Goal: Book appointment/travel/reservation

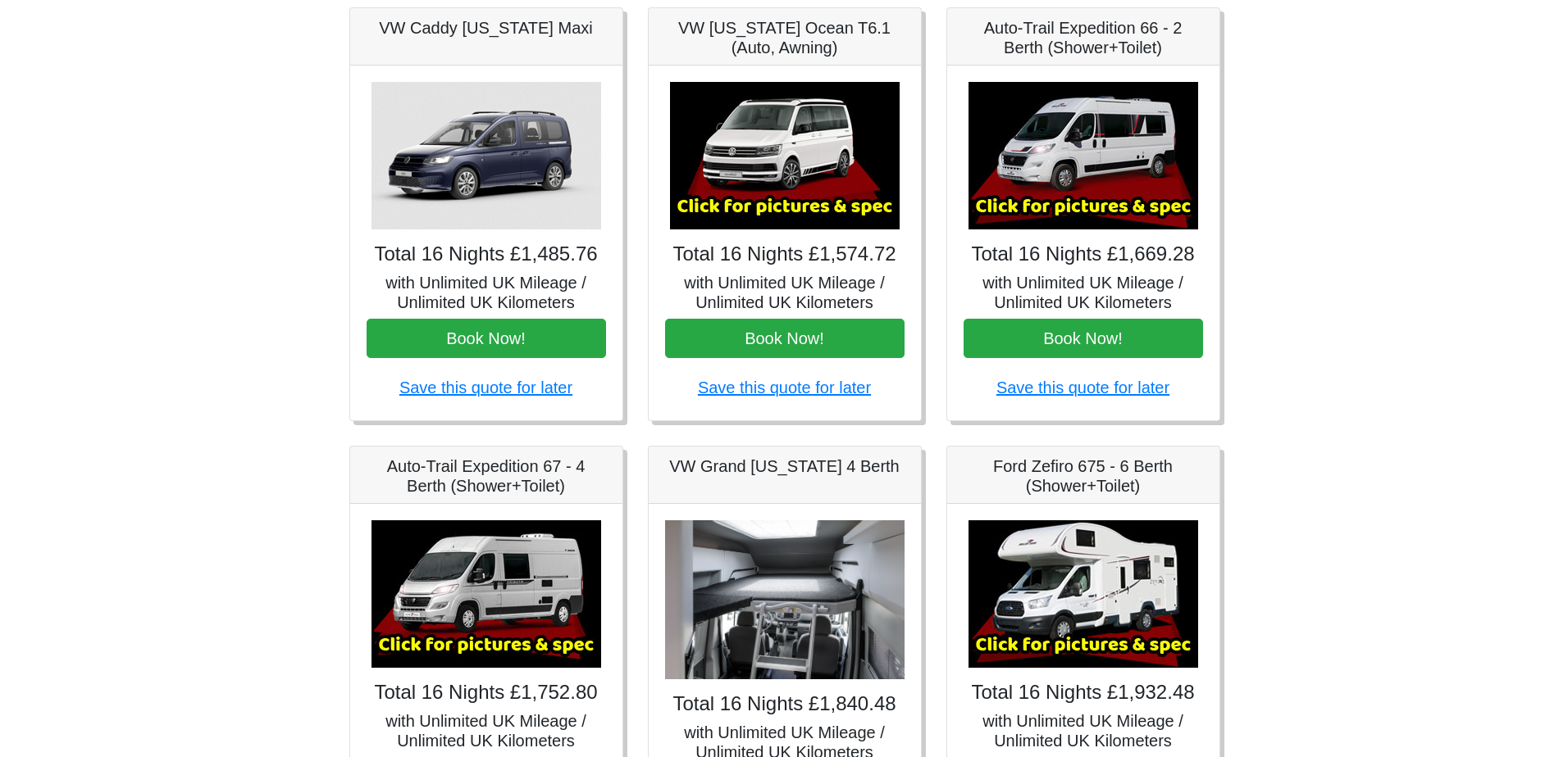
scroll to position [259, 0]
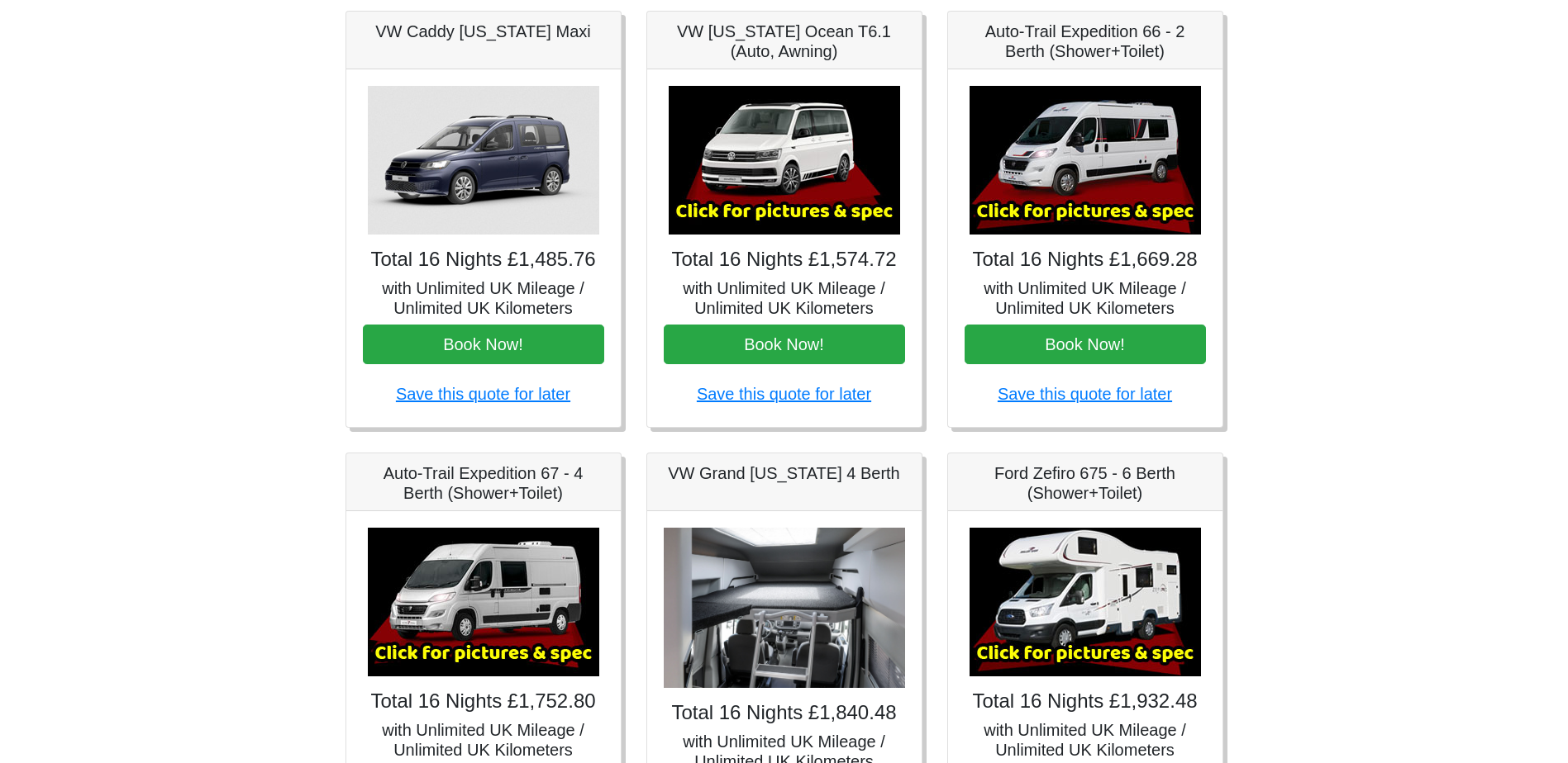
click at [786, 181] on img at bounding box center [785, 160] width 232 height 149
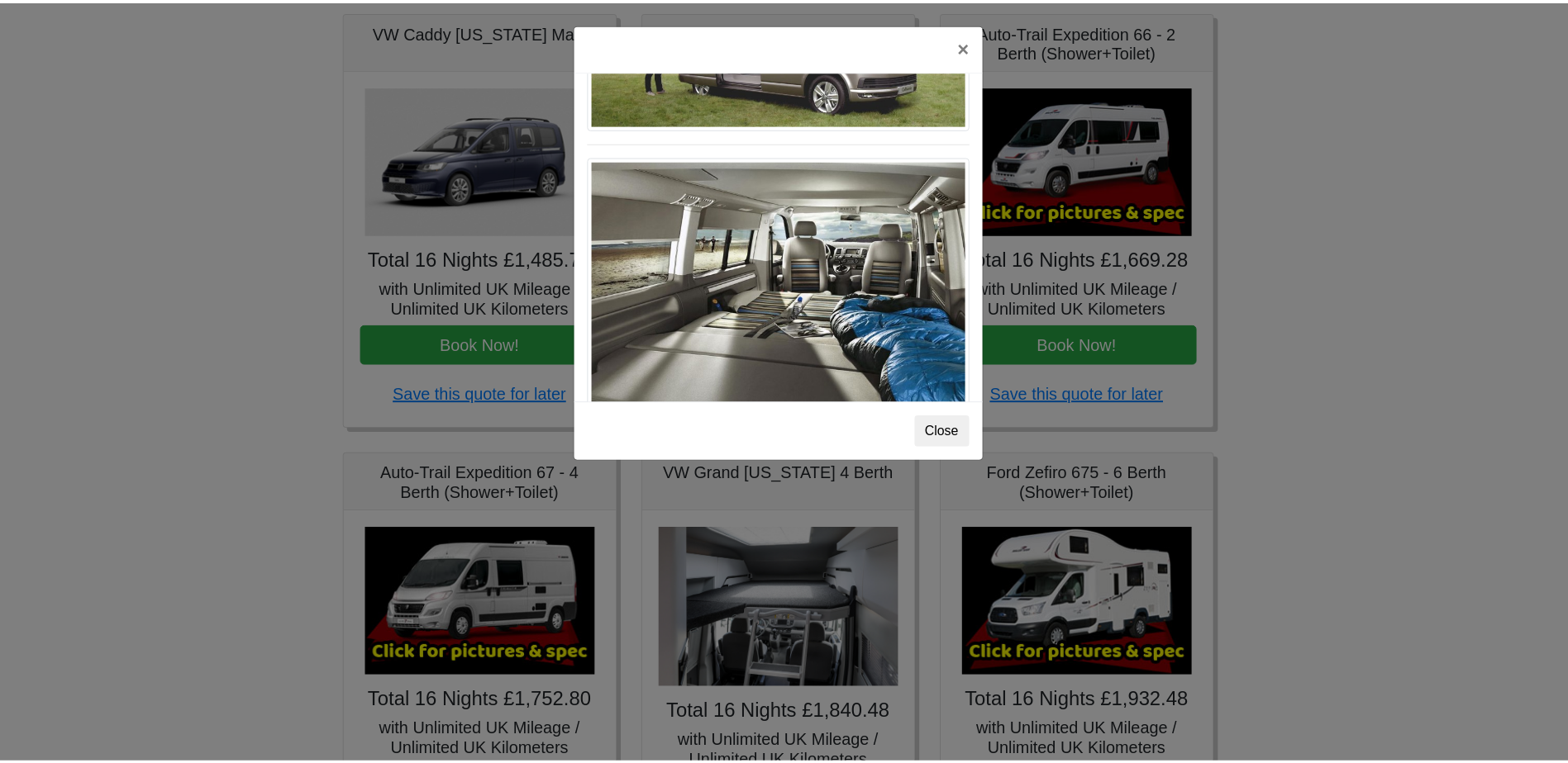
scroll to position [1802, 0]
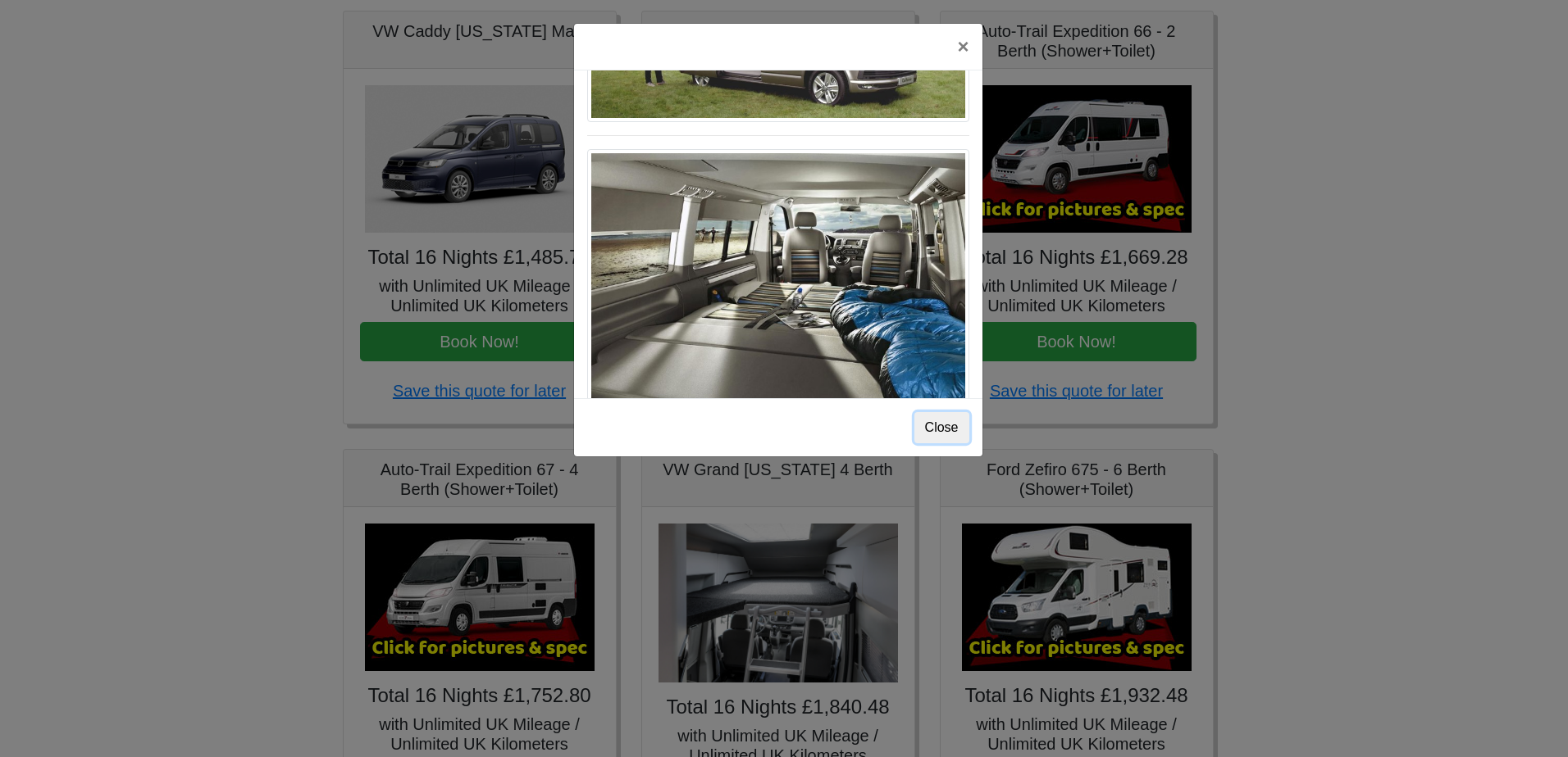
click at [947, 435] on button "Close" at bounding box center [942, 428] width 55 height 31
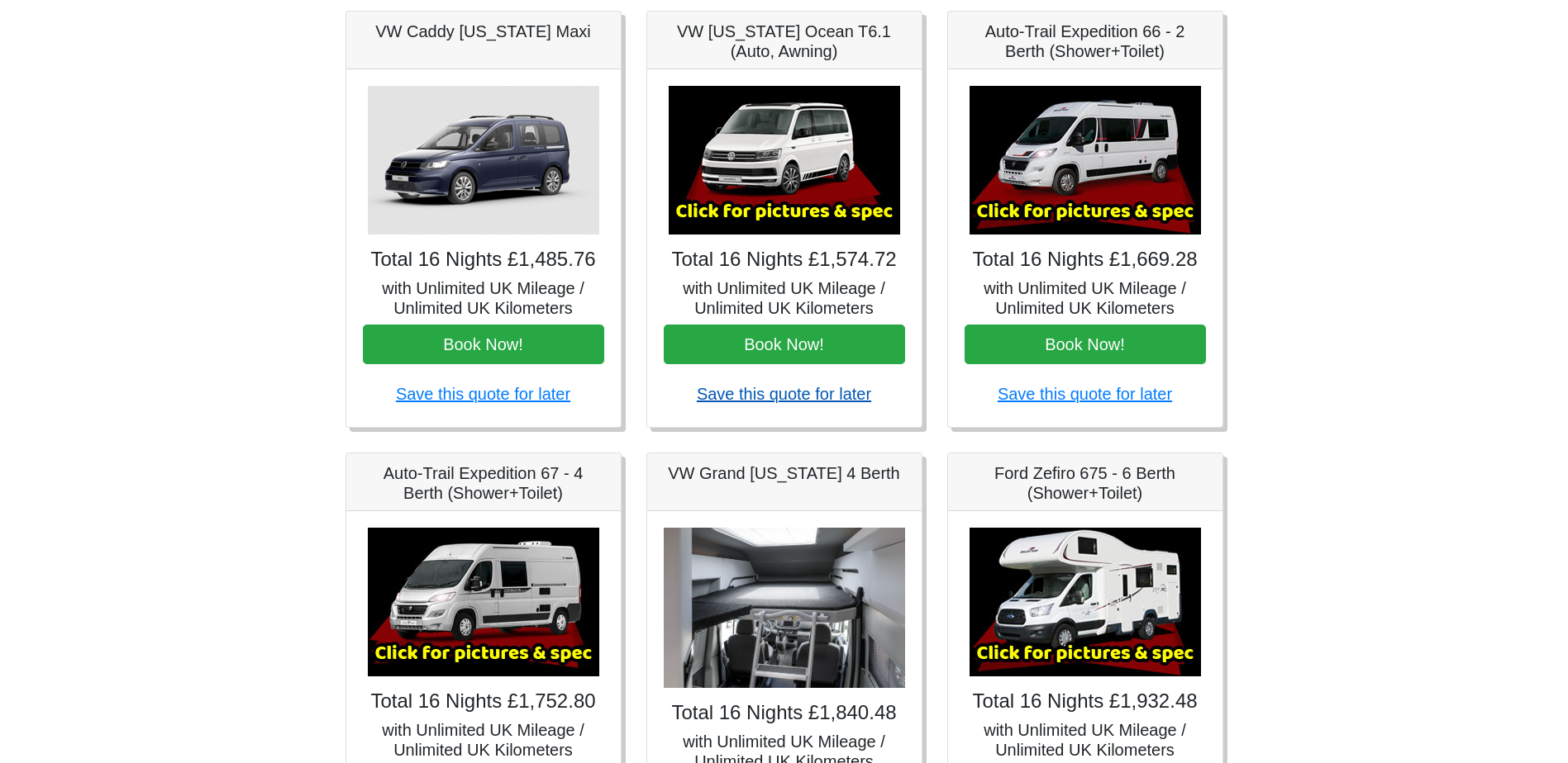
click at [801, 397] on link "Save this quote for later" at bounding box center [784, 394] width 175 height 18
click at [765, 210] on img at bounding box center [785, 160] width 232 height 149
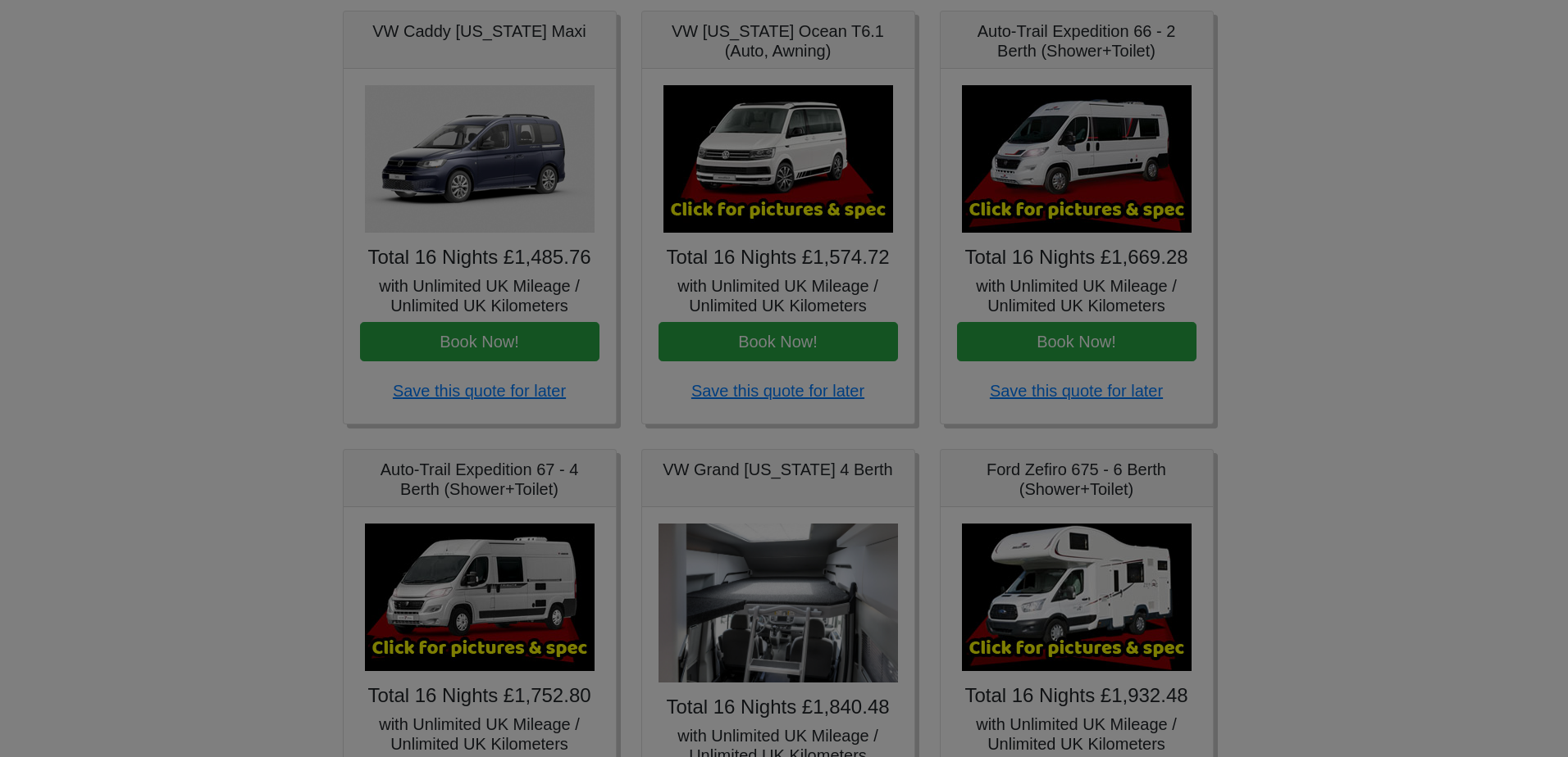
click at [759, 208] on body "CENTRAL RESERVATIONS FOR ALL ENQUIRIES [PHONE_NUMBER] Easicampers Booking : Sea…" at bounding box center [784, 559] width 1568 height 1637
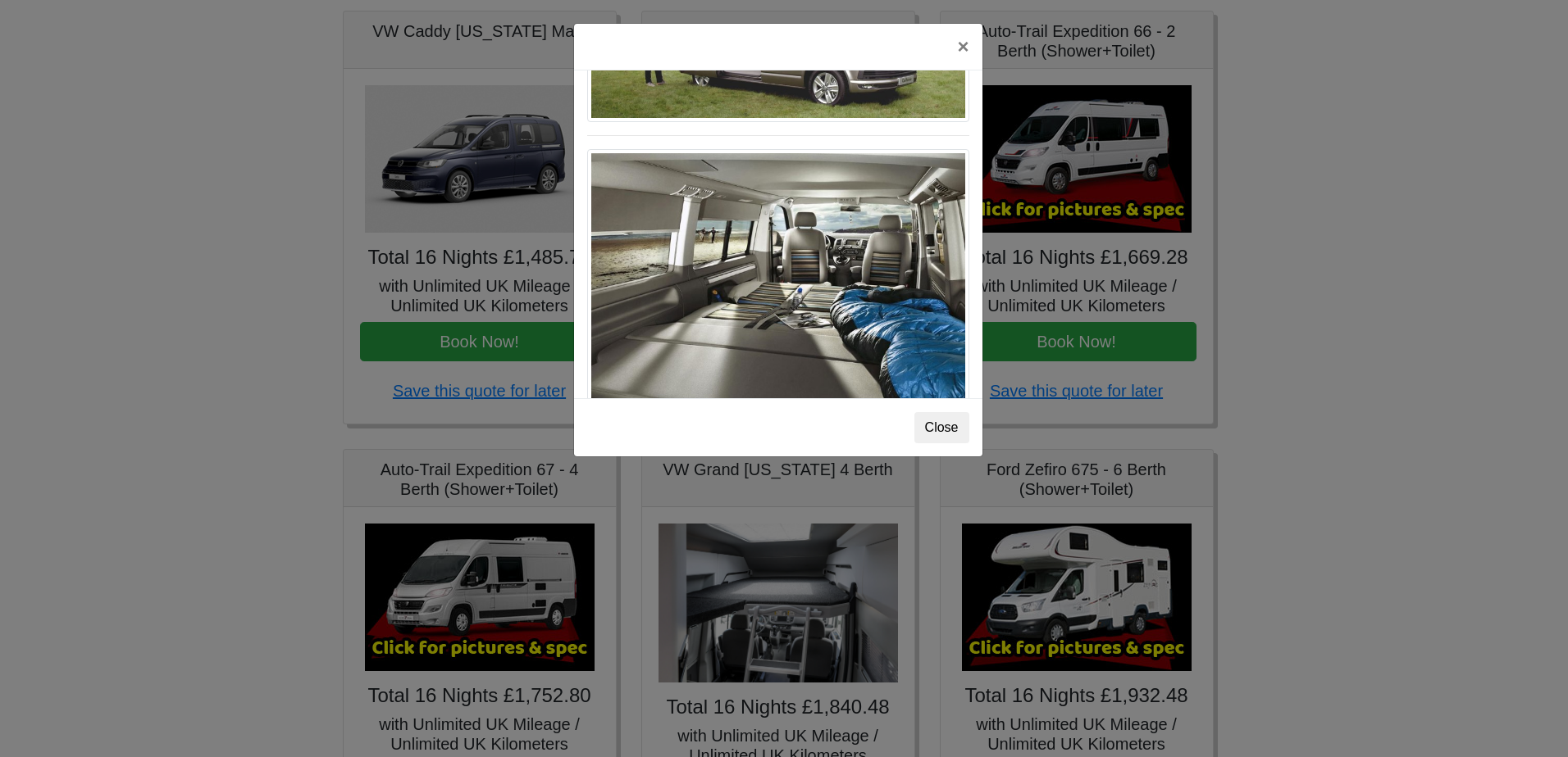
click at [759, 208] on img at bounding box center [779, 278] width 383 height 257
click at [962, 51] on button "×" at bounding box center [963, 47] width 38 height 46
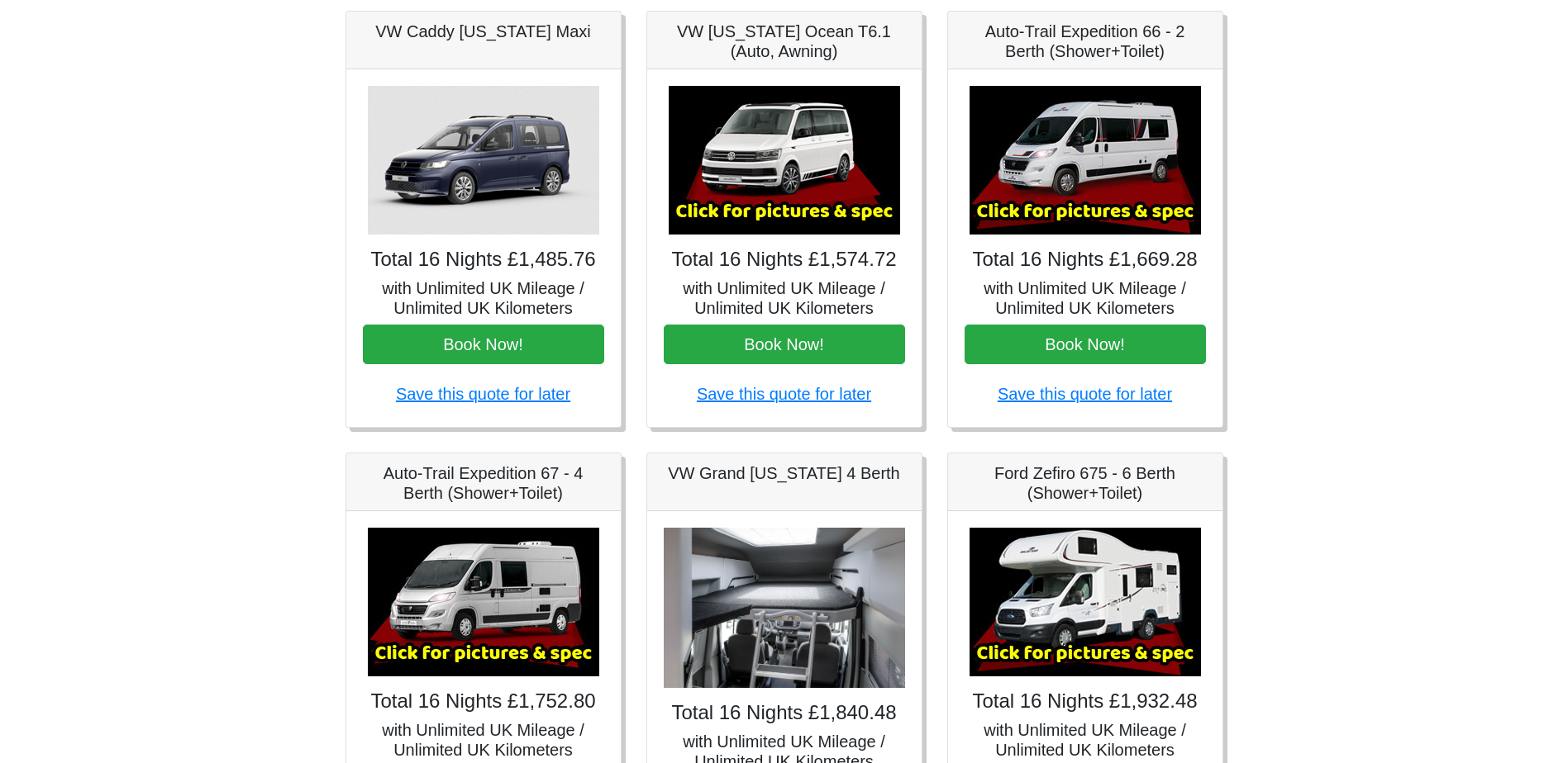
click at [494, 149] on img at bounding box center [483, 160] width 232 height 149
click at [500, 32] on h5 "VW Caddy [US_STATE] Maxi" at bounding box center [483, 31] width 241 height 20
drag, startPoint x: 500, startPoint y: 32, endPoint x: 723, endPoint y: 48, distance: 223.6
click at [723, 48] on h5 "VW [US_STATE] Ocean T6.1 (Auto, Awning)" at bounding box center [784, 41] width 241 height 40
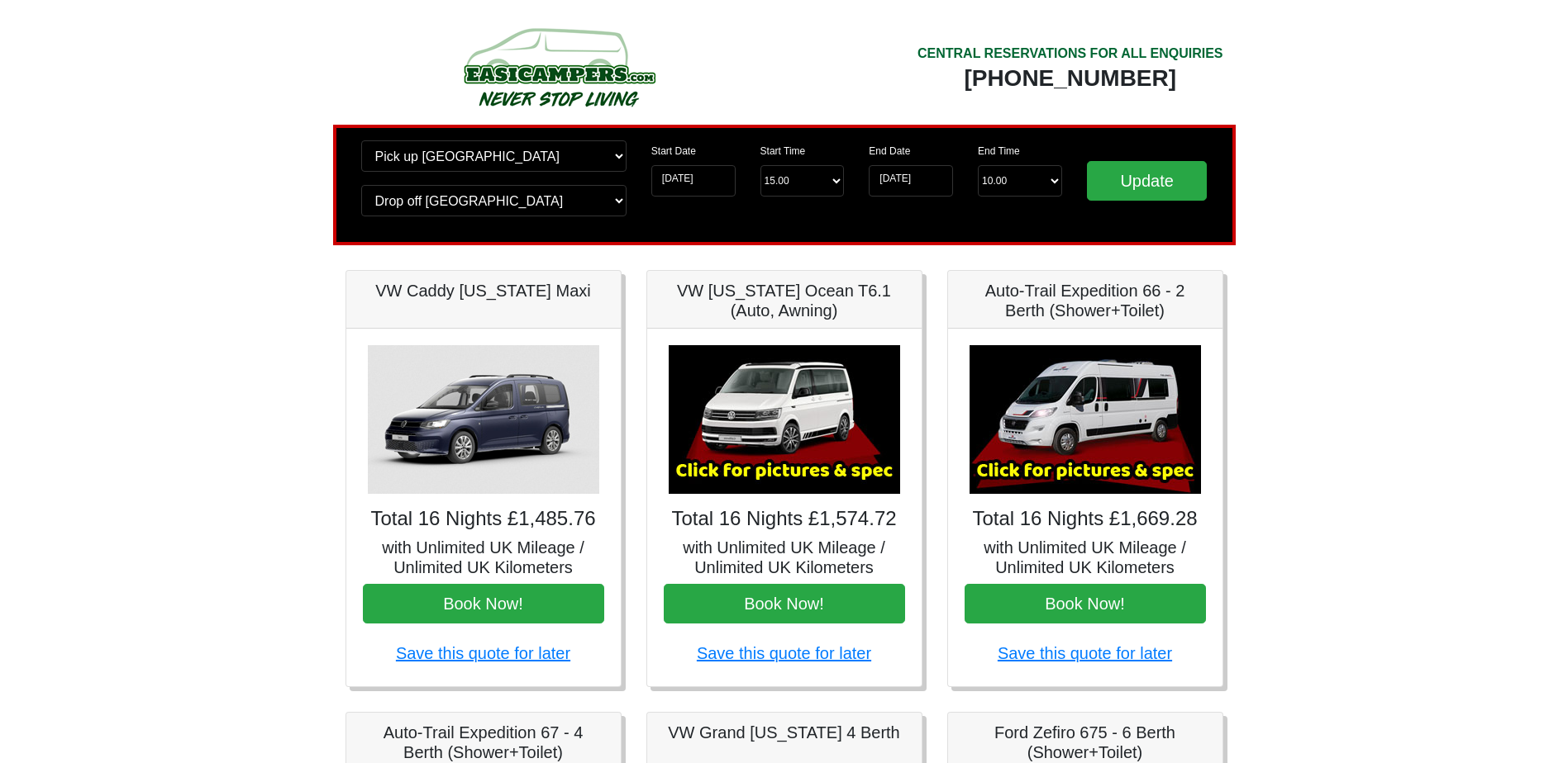
scroll to position [0, 0]
